Goal: Find specific page/section: Find specific page/section

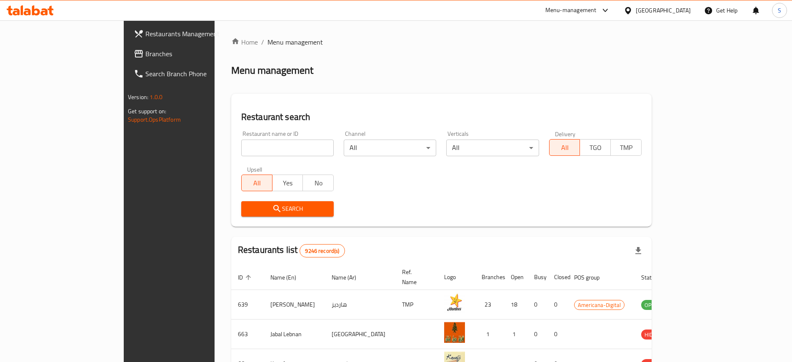
click at [241, 150] on input "search" at bounding box center [287, 148] width 93 height 17
type input "ghawal"
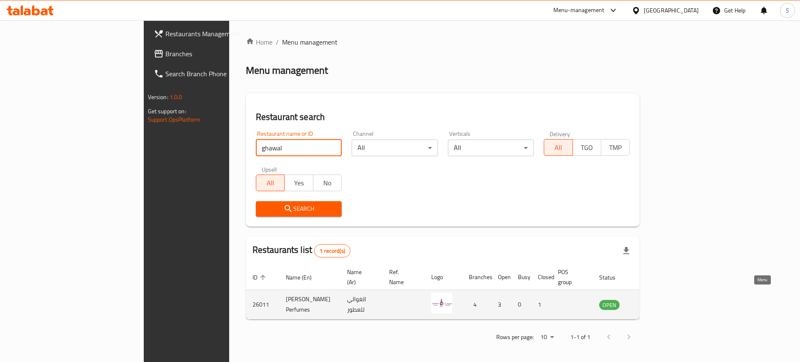
click at [653, 300] on icon "enhanced table" at bounding box center [648, 305] width 10 height 10
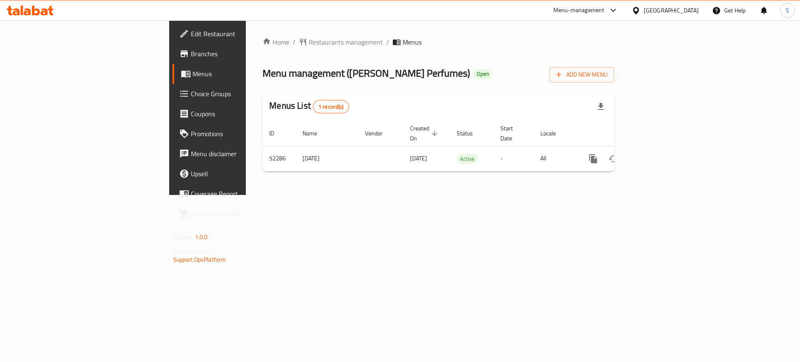
click at [30, 9] on icon at bounding box center [30, 10] width 47 height 10
